Goal: Find specific page/section: Find specific page/section

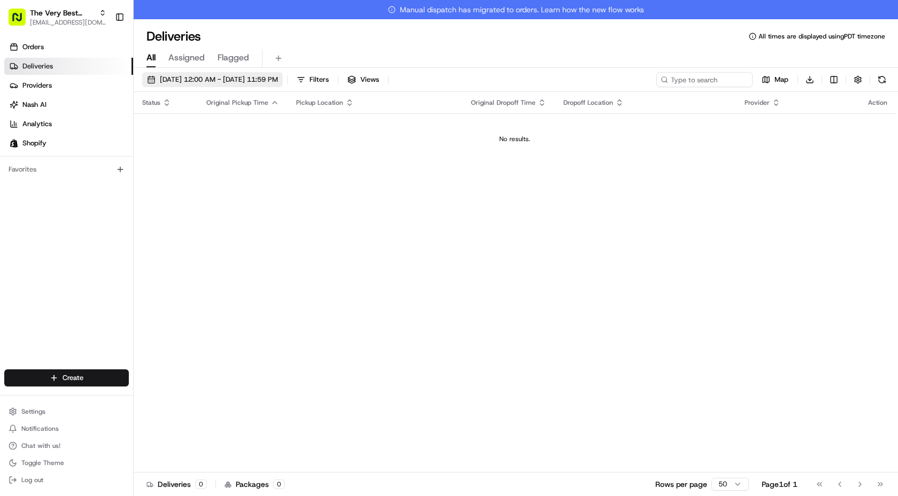
click at [283, 74] on button "[DATE] 12:00 AM - [DATE] 11:59 PM" at bounding box center [212, 79] width 141 height 15
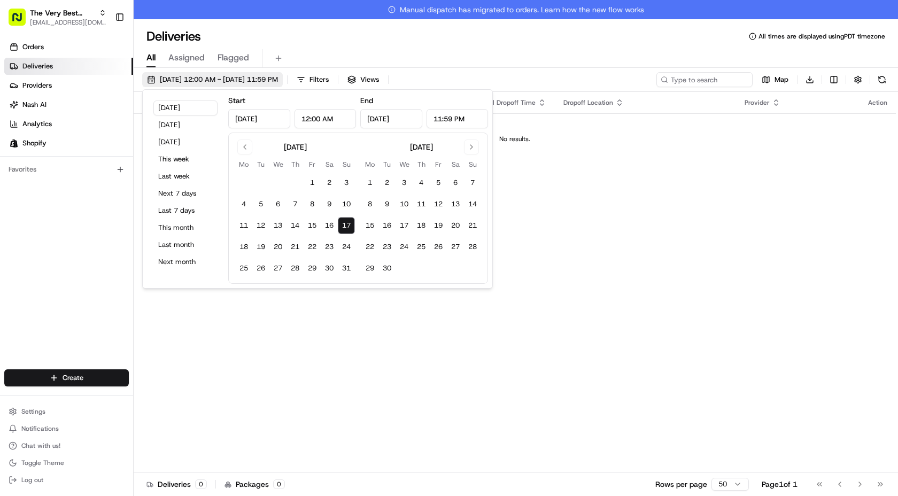
click at [278, 79] on span "[DATE] 12:00 AM - [DATE] 11:59 PM" at bounding box center [219, 80] width 118 height 10
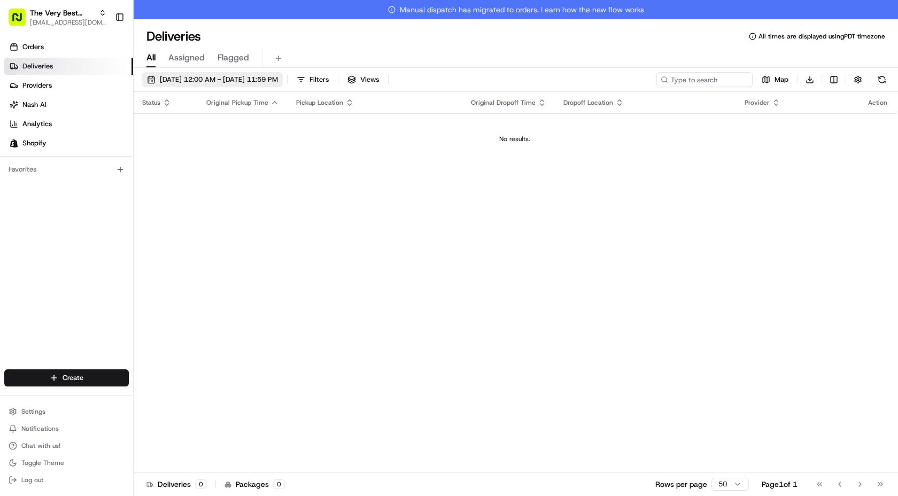
click at [278, 79] on span "[DATE] 12:00 AM - [DATE] 11:59 PM" at bounding box center [219, 80] width 118 height 10
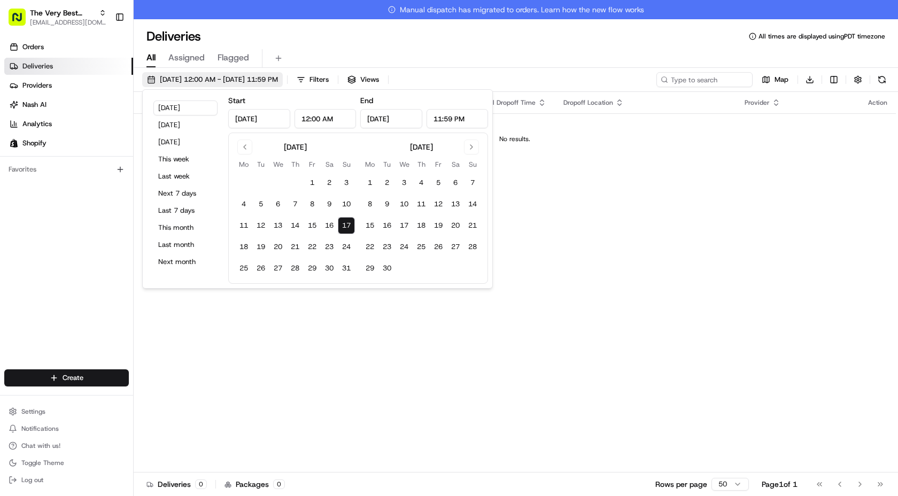
click at [278, 79] on span "[DATE] 12:00 AM - [DATE] 11:59 PM" at bounding box center [219, 80] width 118 height 10
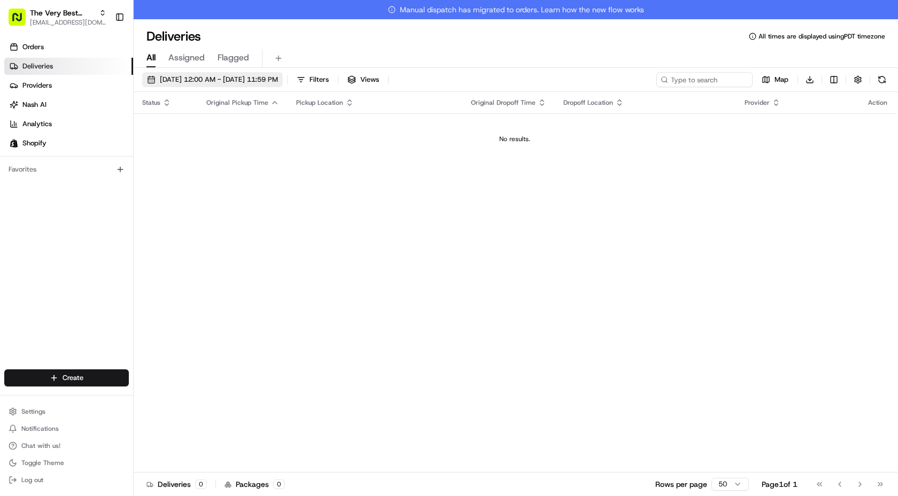
click at [236, 79] on span "[DATE] 12:00 AM - [DATE] 11:59 PM" at bounding box center [219, 80] width 118 height 10
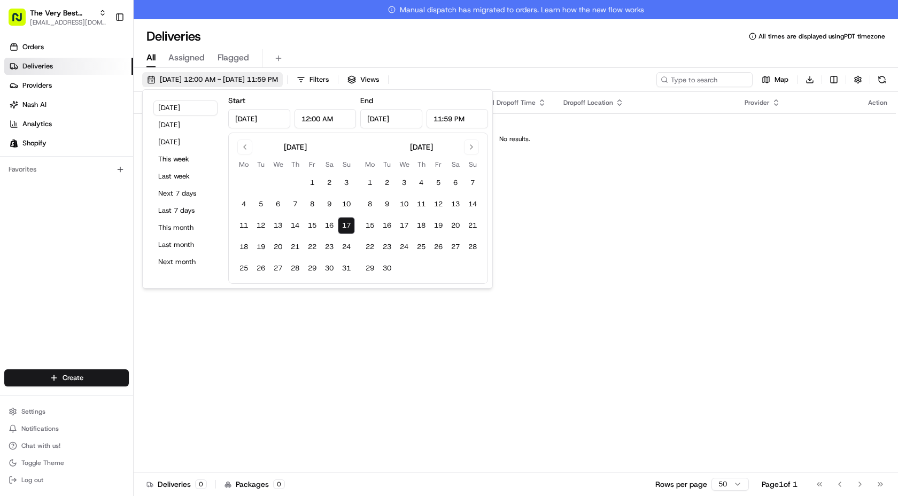
click at [233, 77] on span "[DATE] 12:00 AM - [DATE] 11:59 PM" at bounding box center [219, 80] width 118 height 10
click at [234, 75] on span "[DATE] 12:00 AM - [DATE] 11:59 PM" at bounding box center [219, 80] width 118 height 10
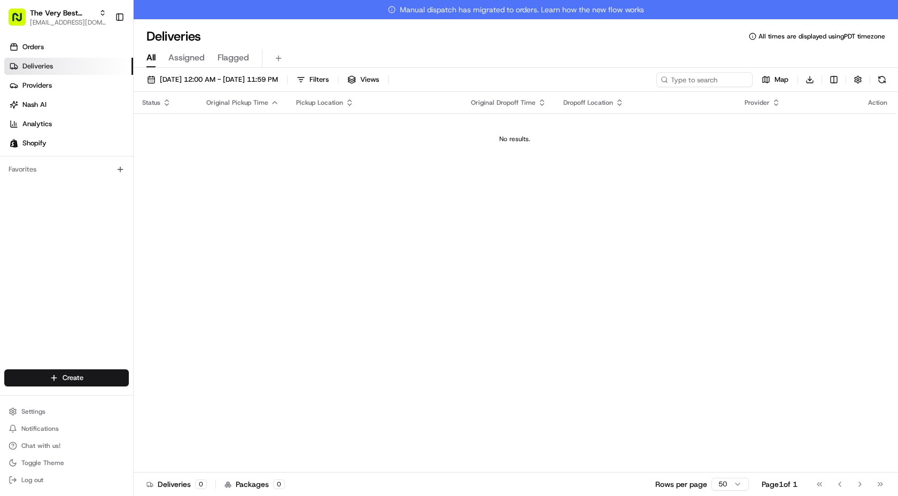
click at [108, 37] on div "Orders Deliveries Providers [PERSON_NAME] Analytics Shopify" at bounding box center [66, 95] width 133 height 122
click at [109, 41] on link "Orders" at bounding box center [68, 46] width 129 height 17
